Goal: Task Accomplishment & Management: Use online tool/utility

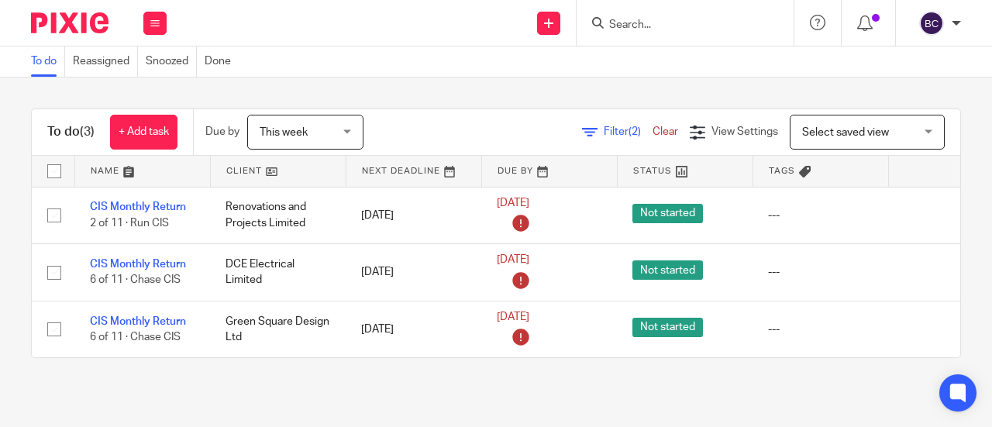
click at [652, 25] on input "Search" at bounding box center [678, 26] width 140 height 14
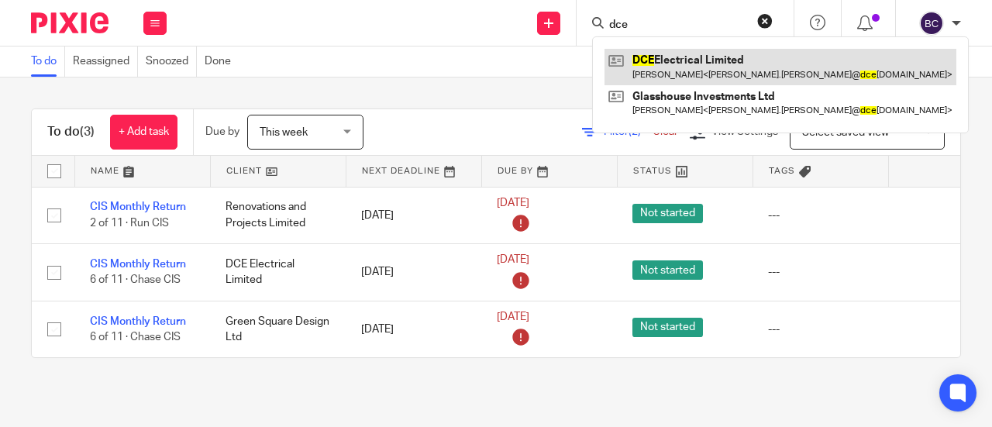
type input "dce"
click at [660, 73] on link at bounding box center [781, 67] width 352 height 36
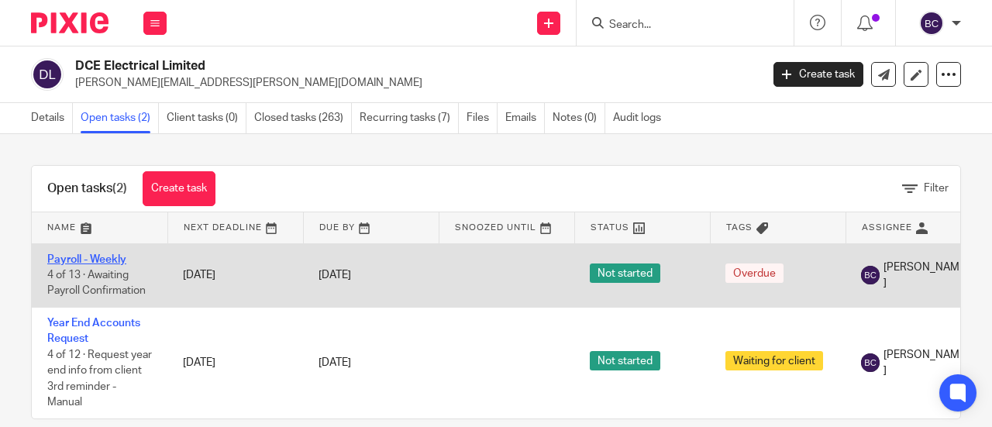
click at [114, 254] on link "Payroll - Weekly" at bounding box center [86, 259] width 79 height 11
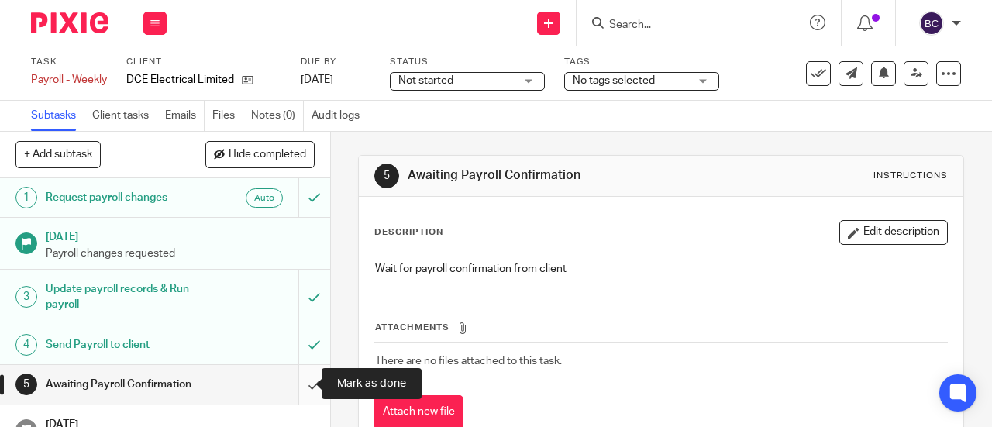
click at [301, 378] on input "submit" at bounding box center [165, 384] width 330 height 39
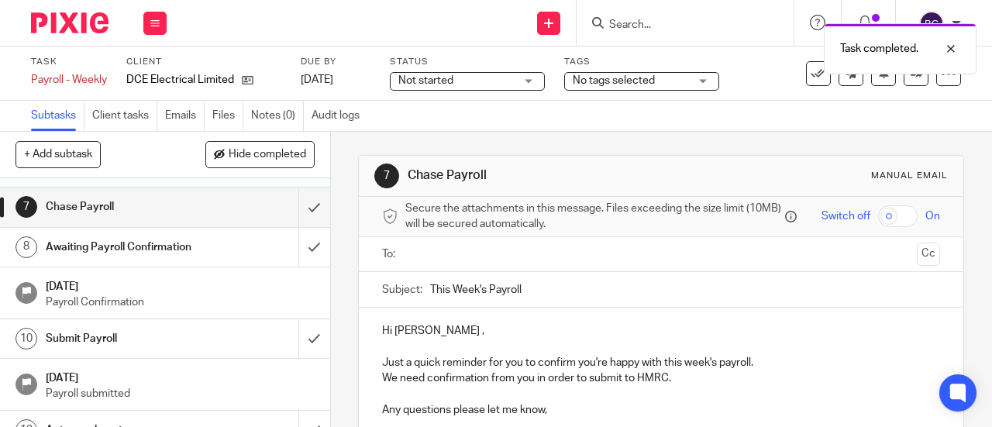
scroll to position [270, 0]
click at [250, 154] on span "Hide completed" at bounding box center [268, 155] width 78 height 12
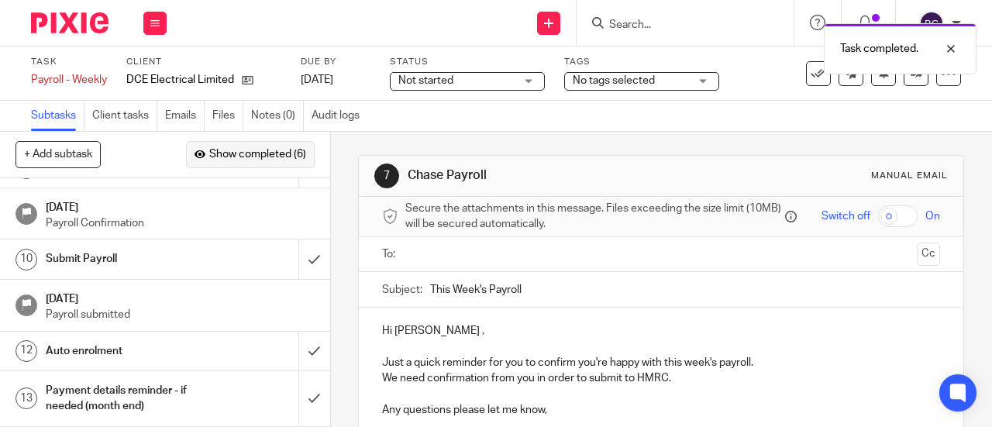
scroll to position [0, 0]
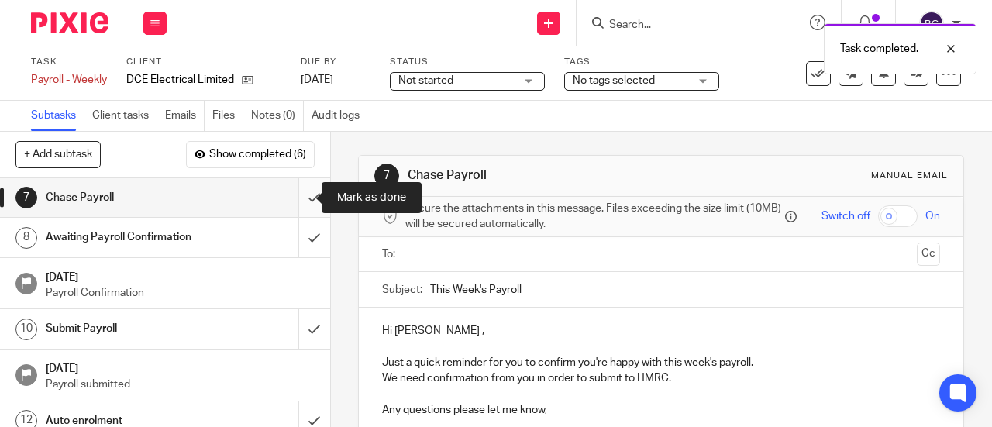
click at [296, 194] on input "submit" at bounding box center [165, 197] width 330 height 39
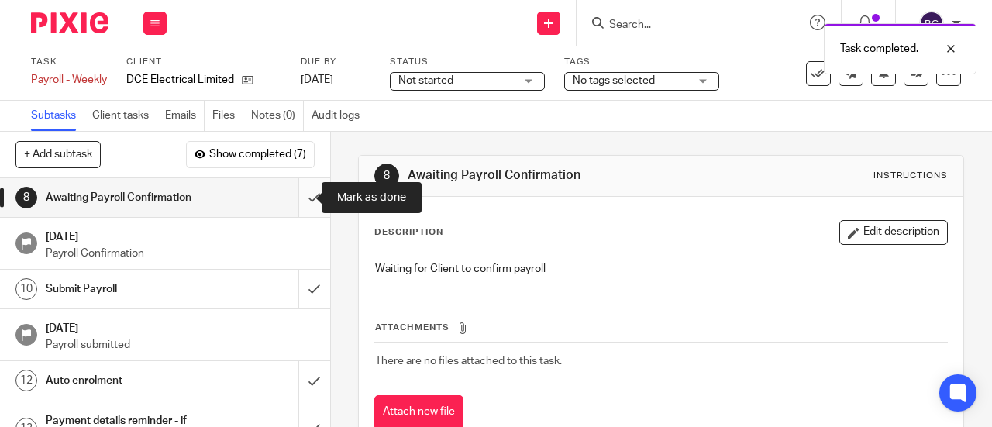
click at [298, 195] on input "submit" at bounding box center [165, 197] width 330 height 39
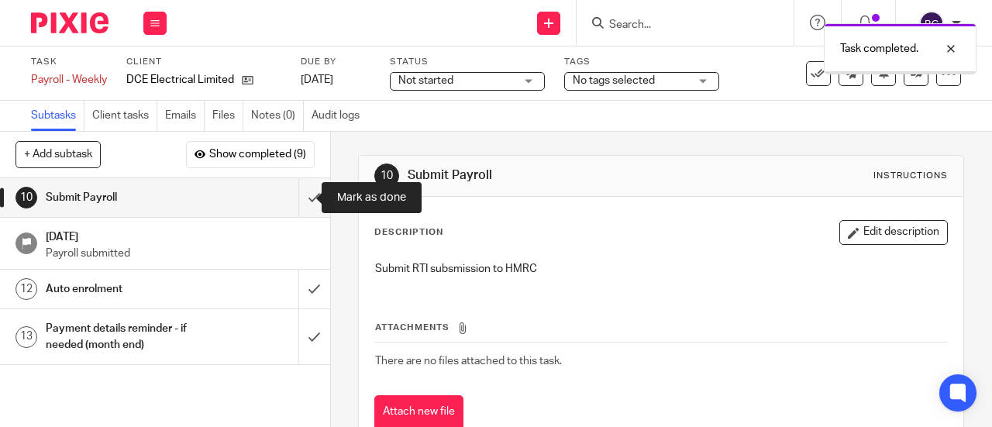
click at [298, 195] on input "submit" at bounding box center [165, 197] width 330 height 39
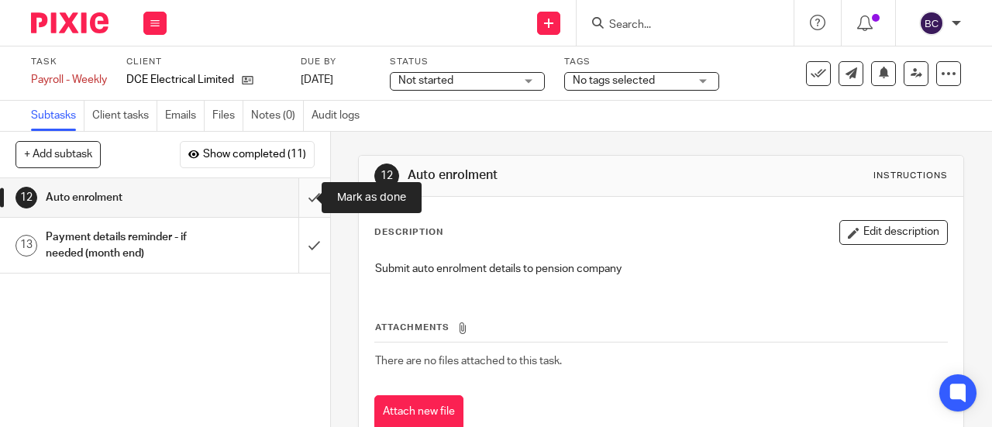
click at [293, 193] on input "submit" at bounding box center [165, 197] width 330 height 39
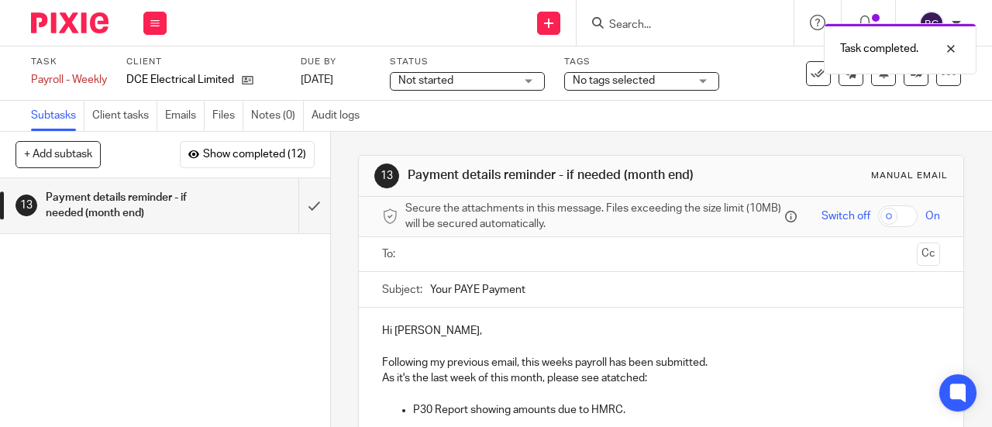
click at [462, 264] on input "text" at bounding box center [661, 255] width 500 height 18
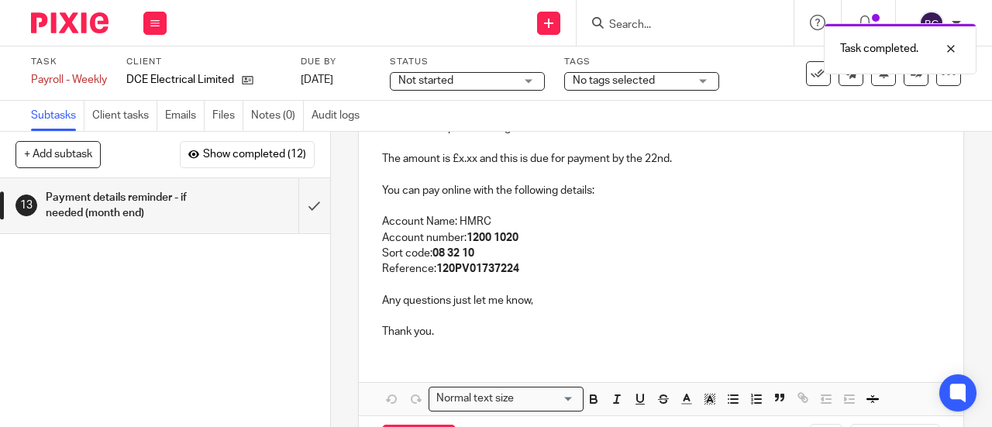
scroll to position [286, 0]
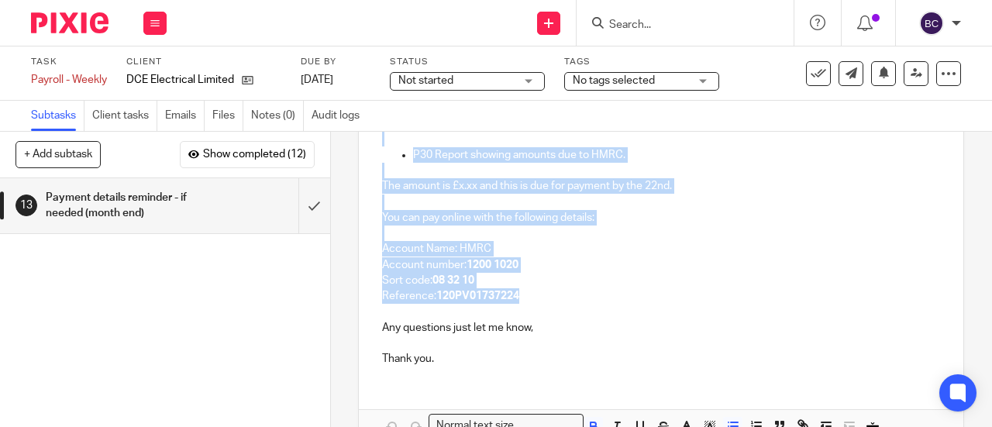
drag, startPoint x: 521, startPoint y: 277, endPoint x: 344, endPoint y: 140, distance: 223.8
click at [344, 140] on div "13 Payment details reminder - if needed (month end) Manual email Secure the att…" at bounding box center [661, 279] width 661 height 295
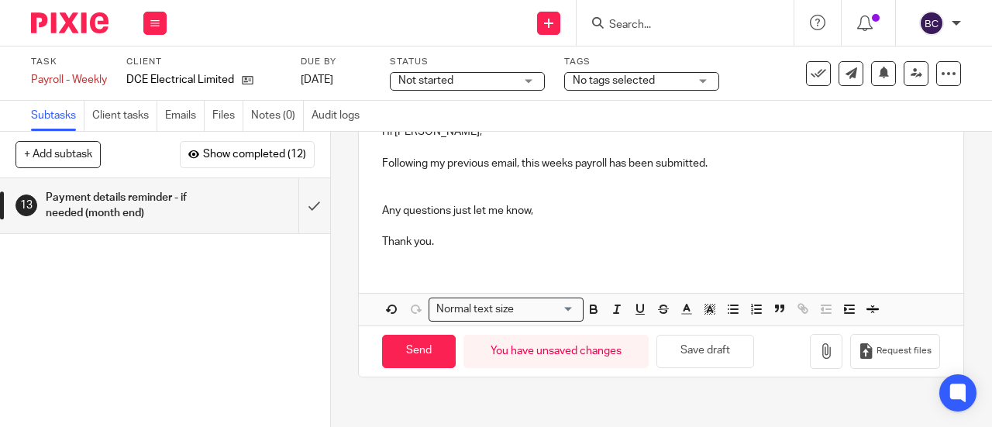
scroll to position [209, 0]
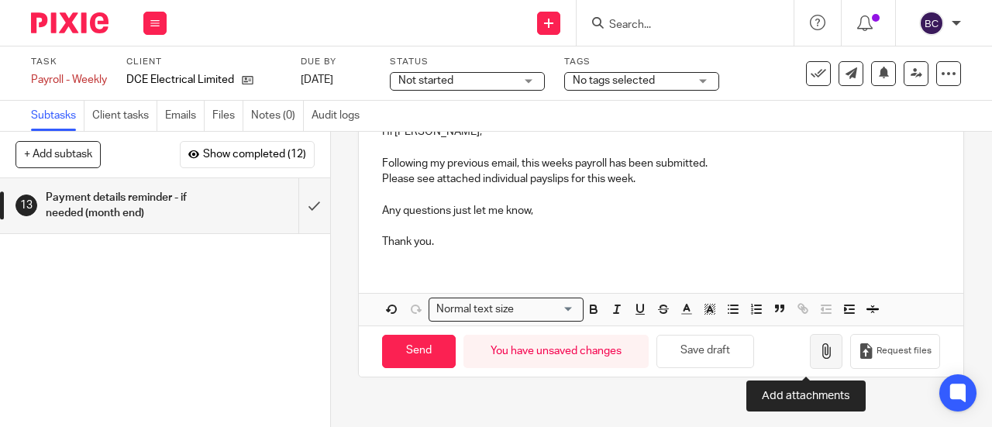
click at [819, 351] on icon "button" at bounding box center [827, 351] width 16 height 16
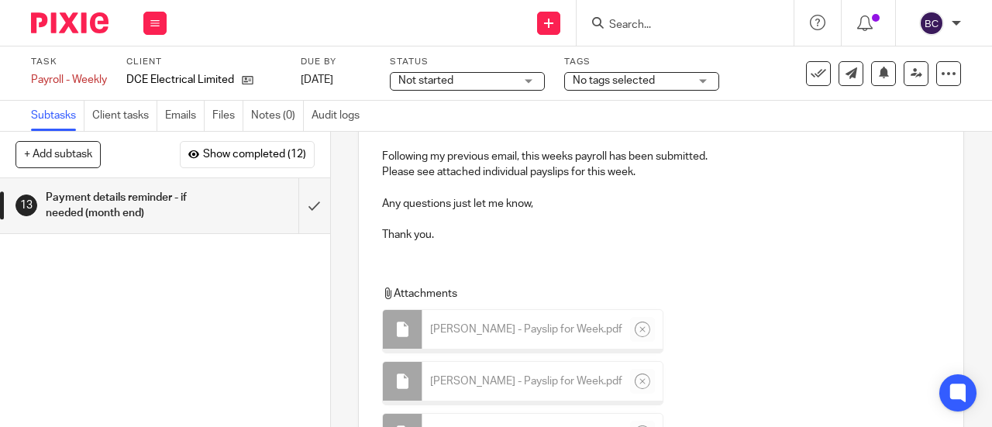
scroll to position [321, 0]
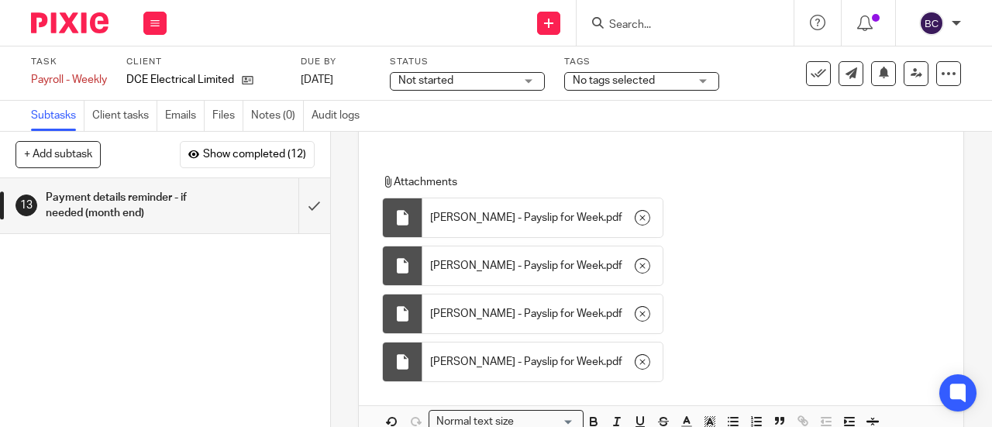
type input "Sent"
